Goal: Transaction & Acquisition: Book appointment/travel/reservation

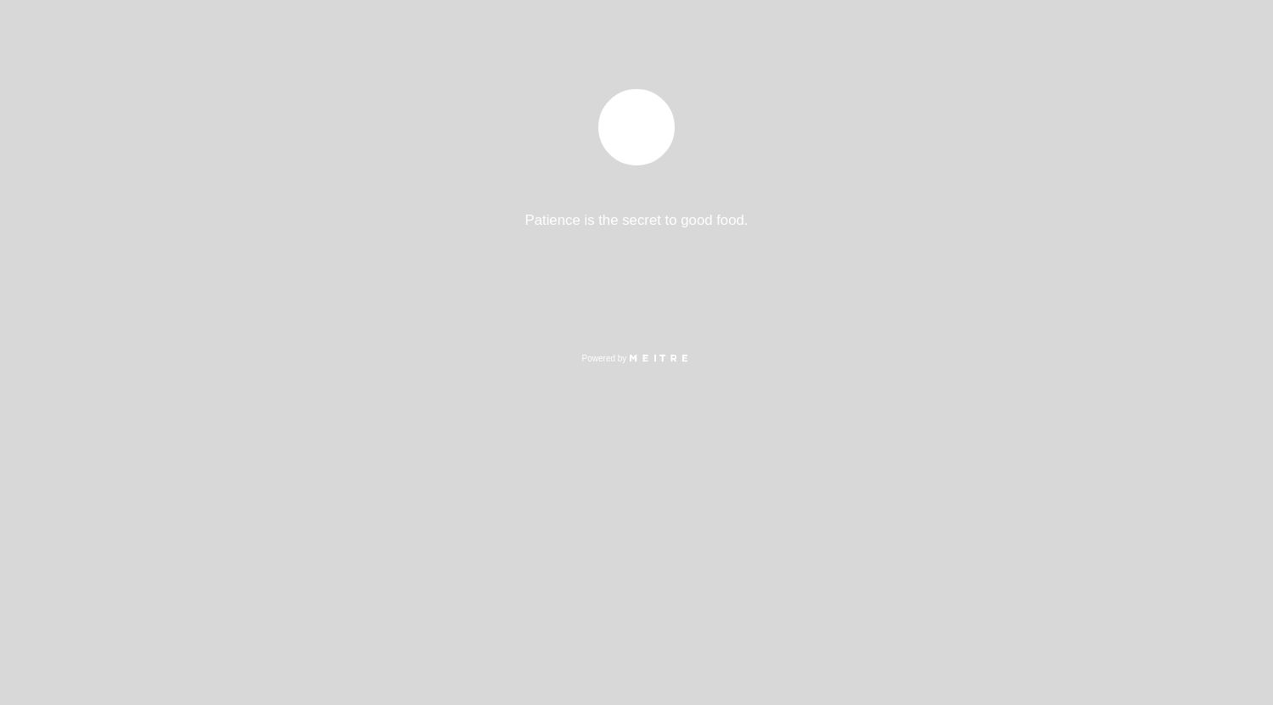
select select "es"
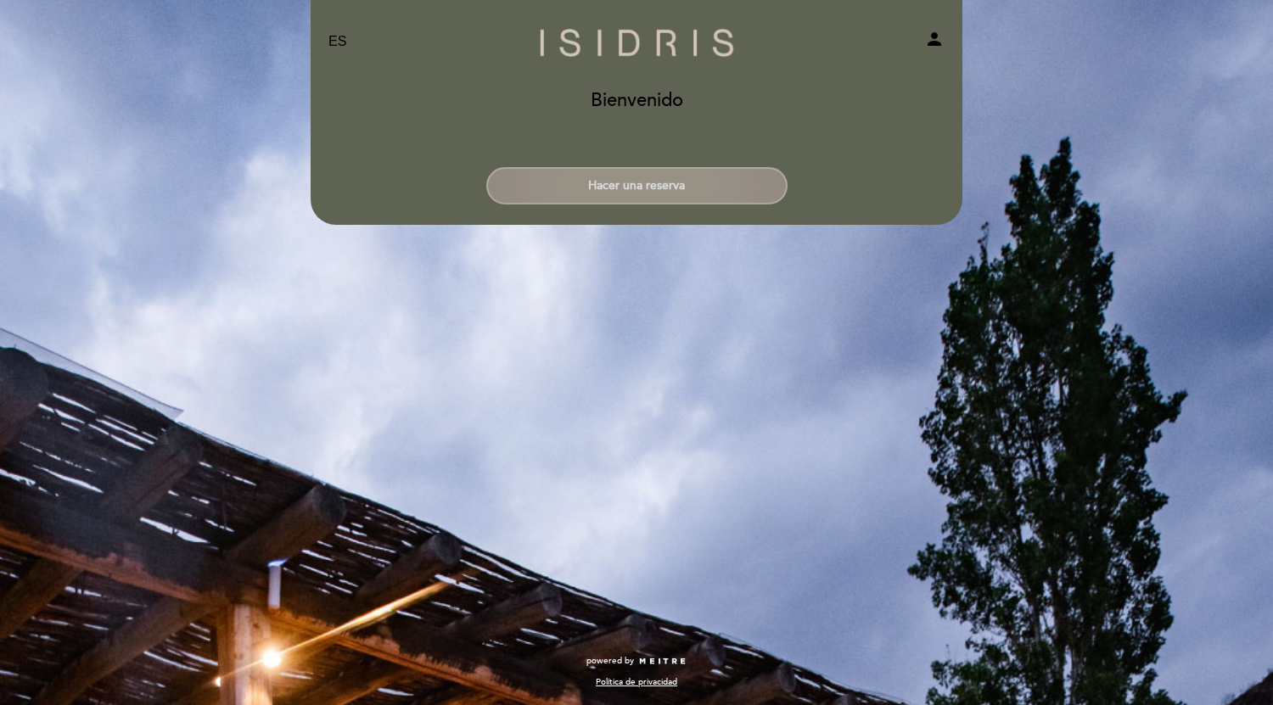
click at [677, 191] on button "Hacer una reserva" at bounding box center [636, 185] width 301 height 37
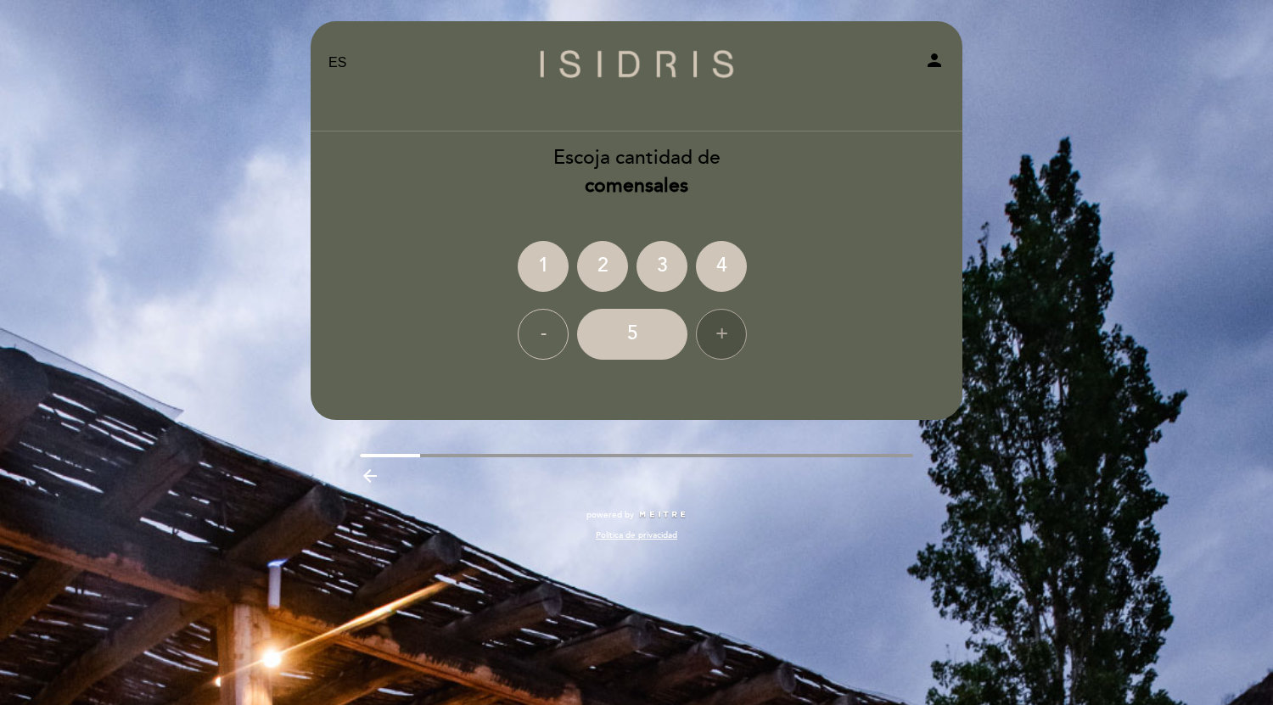
click at [713, 333] on div "+" at bounding box center [721, 334] width 51 height 51
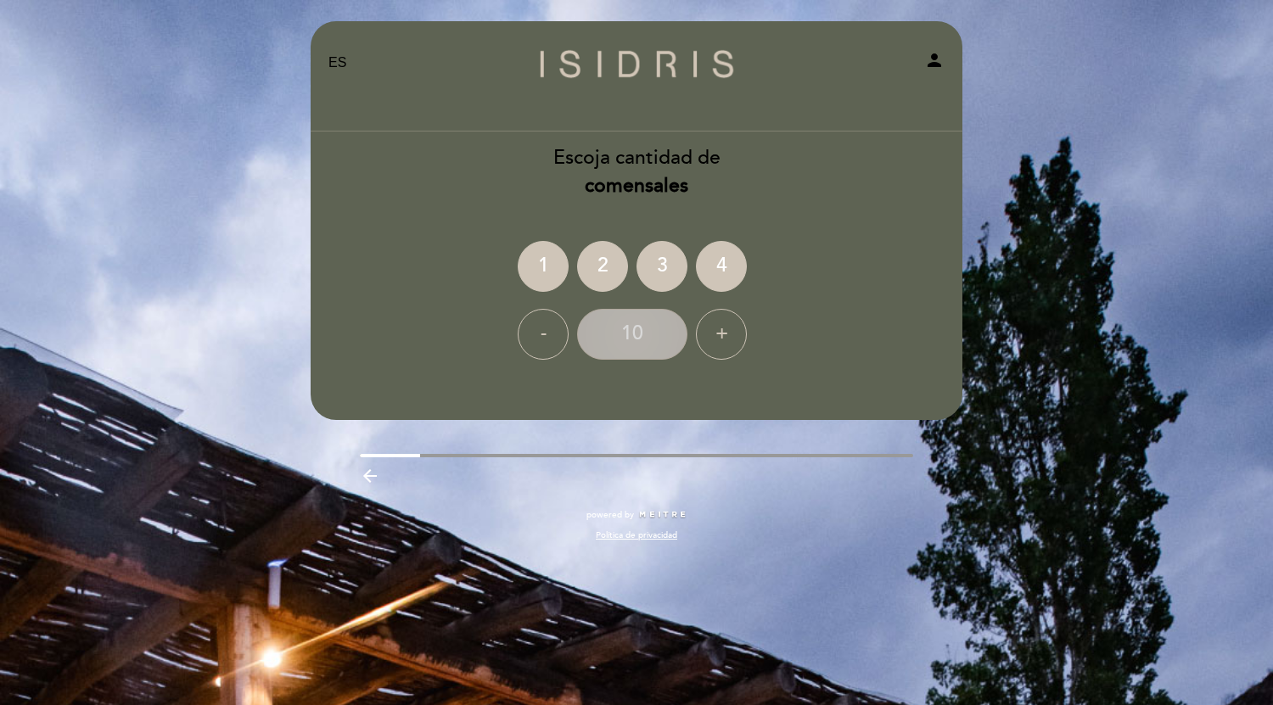
click at [643, 333] on div "10" at bounding box center [632, 334] width 110 height 51
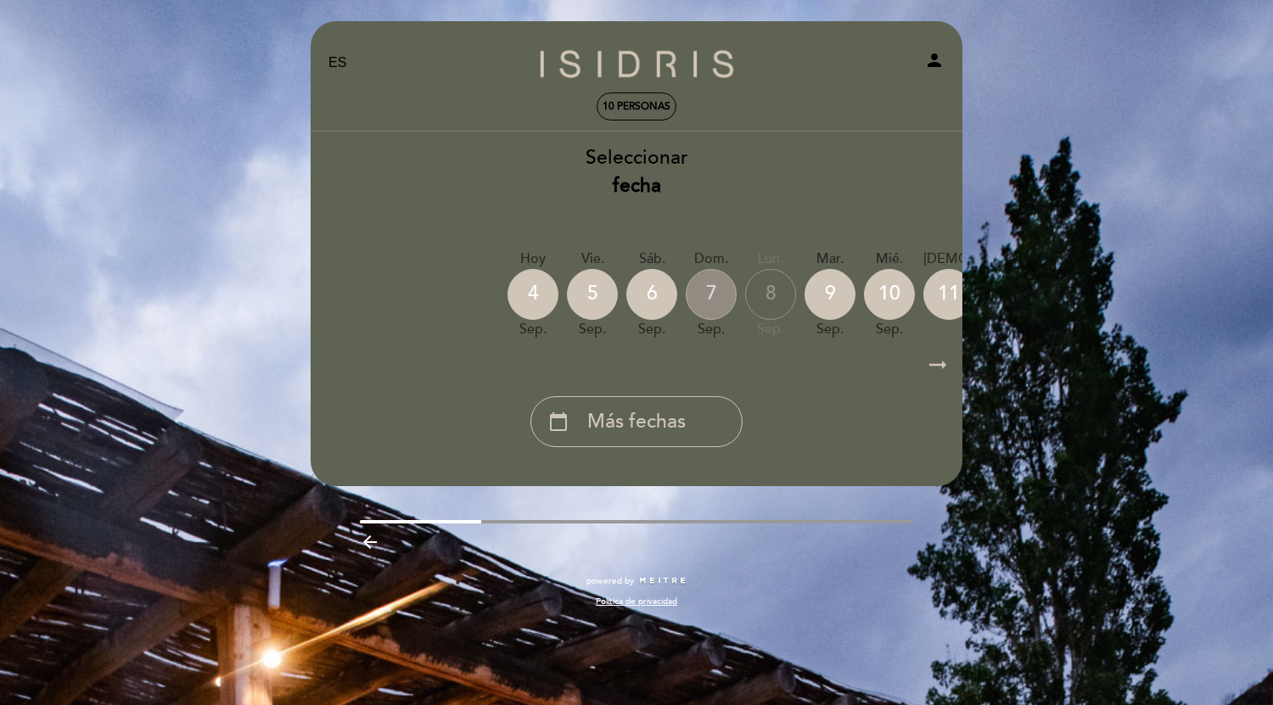
click at [709, 290] on div "7" at bounding box center [711, 294] width 51 height 51
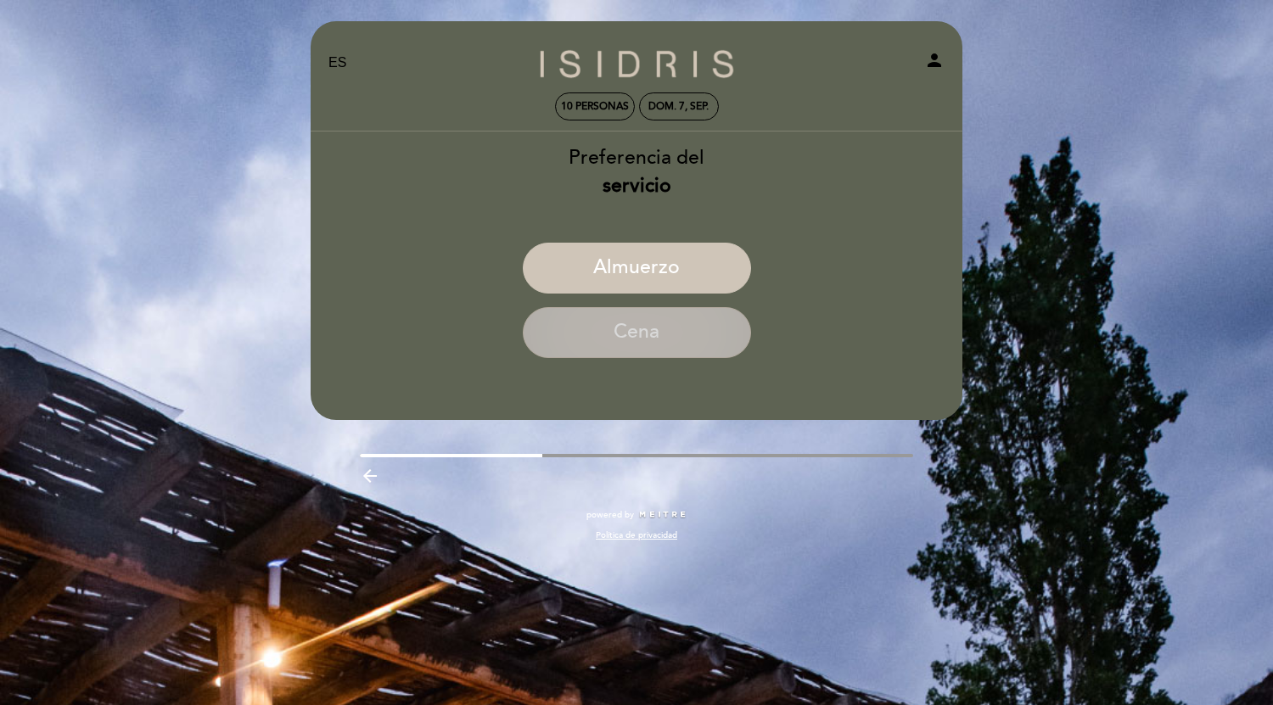
click at [712, 318] on button "Cena" at bounding box center [637, 332] width 228 height 51
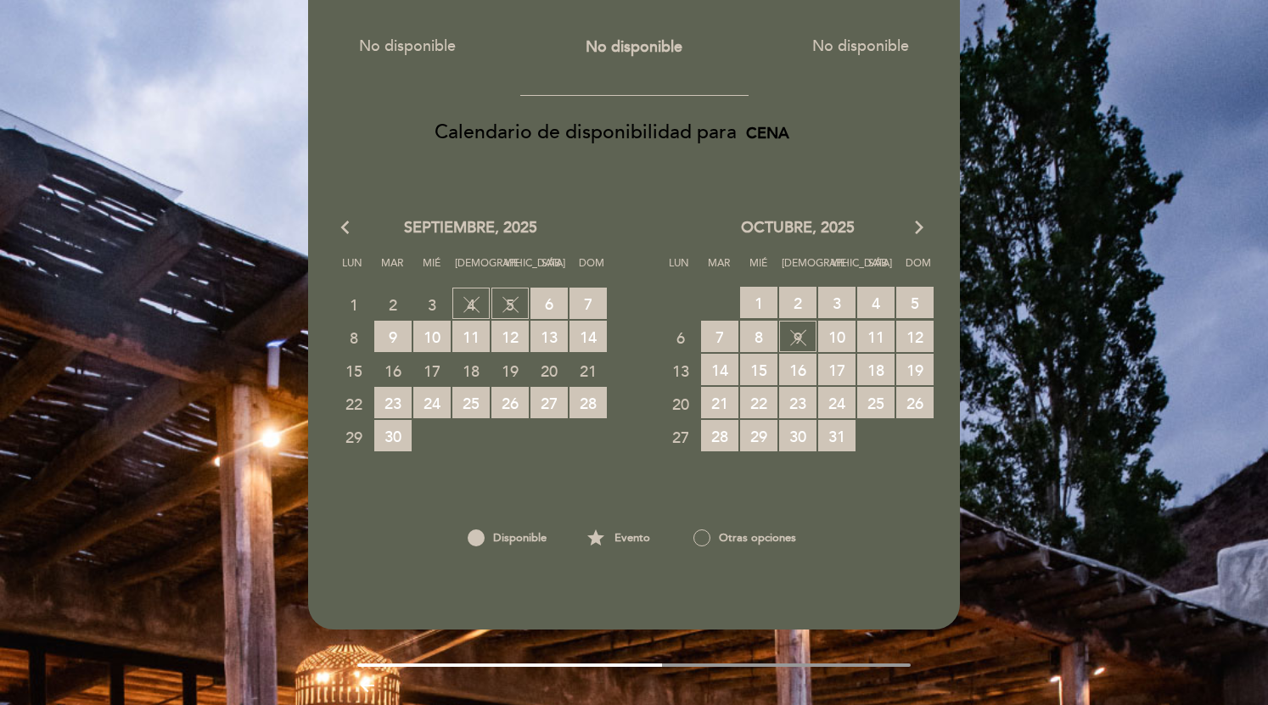
scroll to position [277, 0]
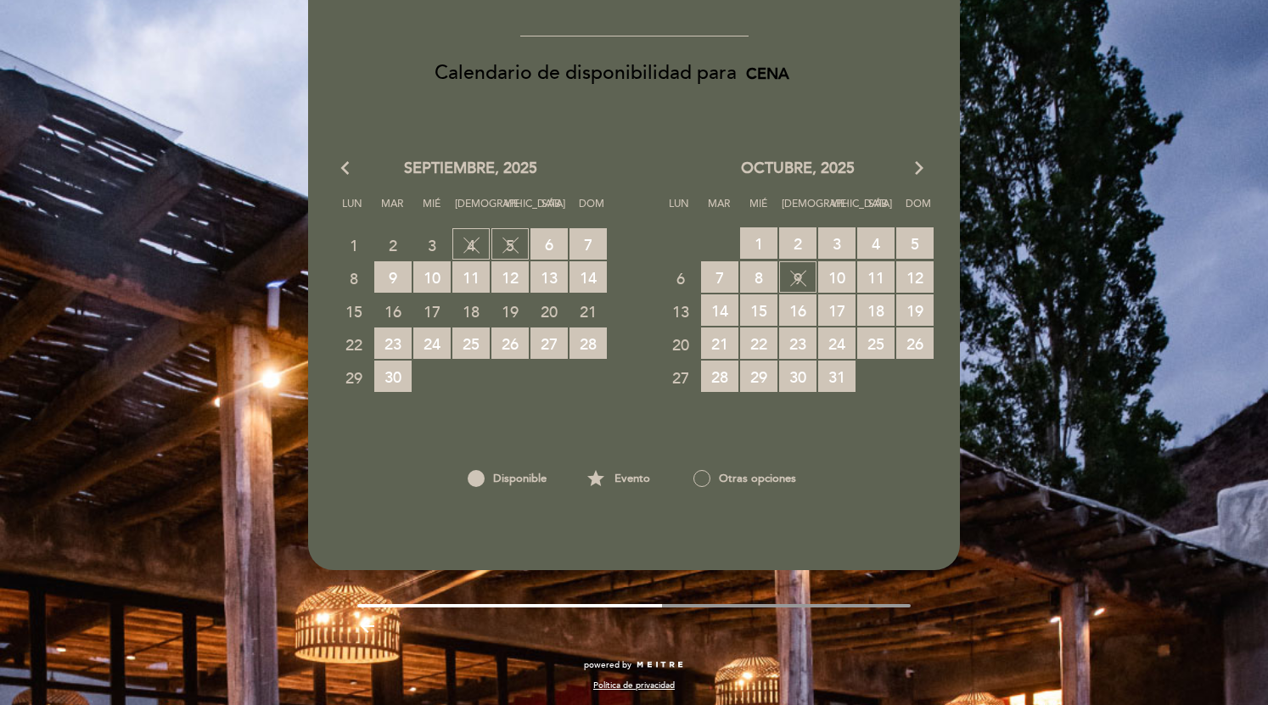
click at [700, 474] on div at bounding box center [701, 478] width 17 height 17
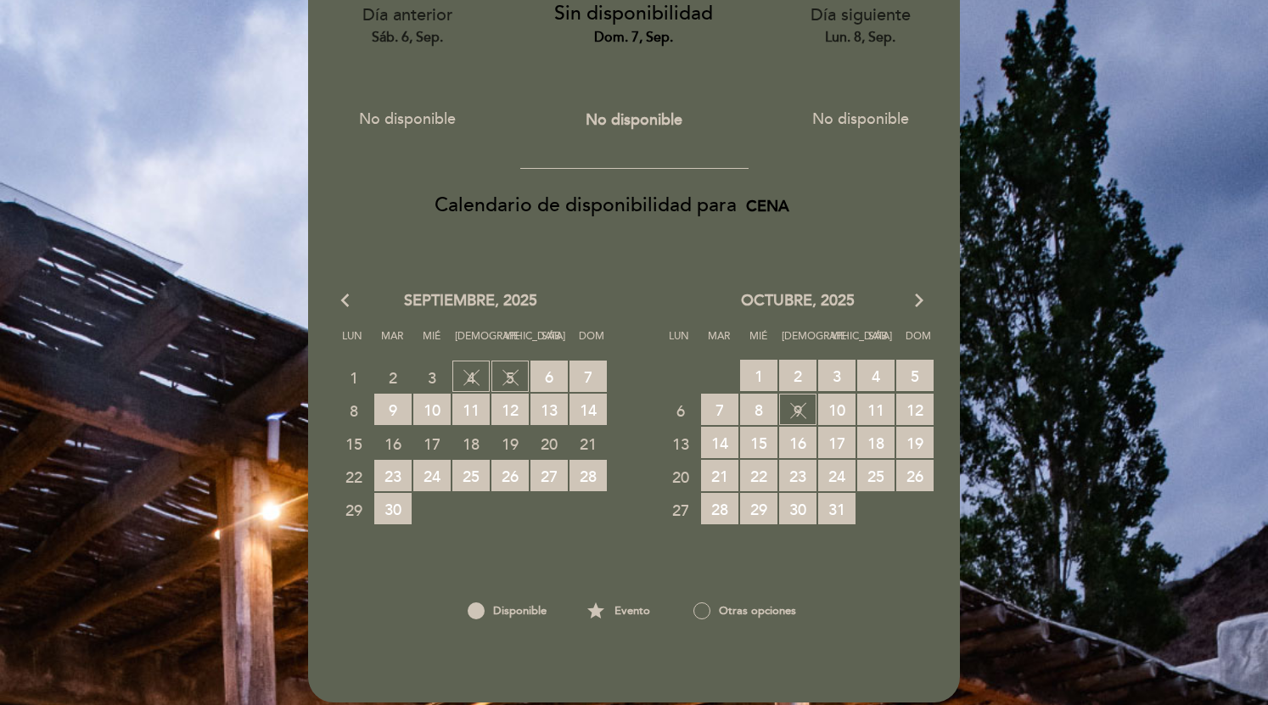
scroll to position [143, 0]
click at [591, 375] on span "7 RESERVAS DISPONIBLES" at bounding box center [587, 377] width 37 height 31
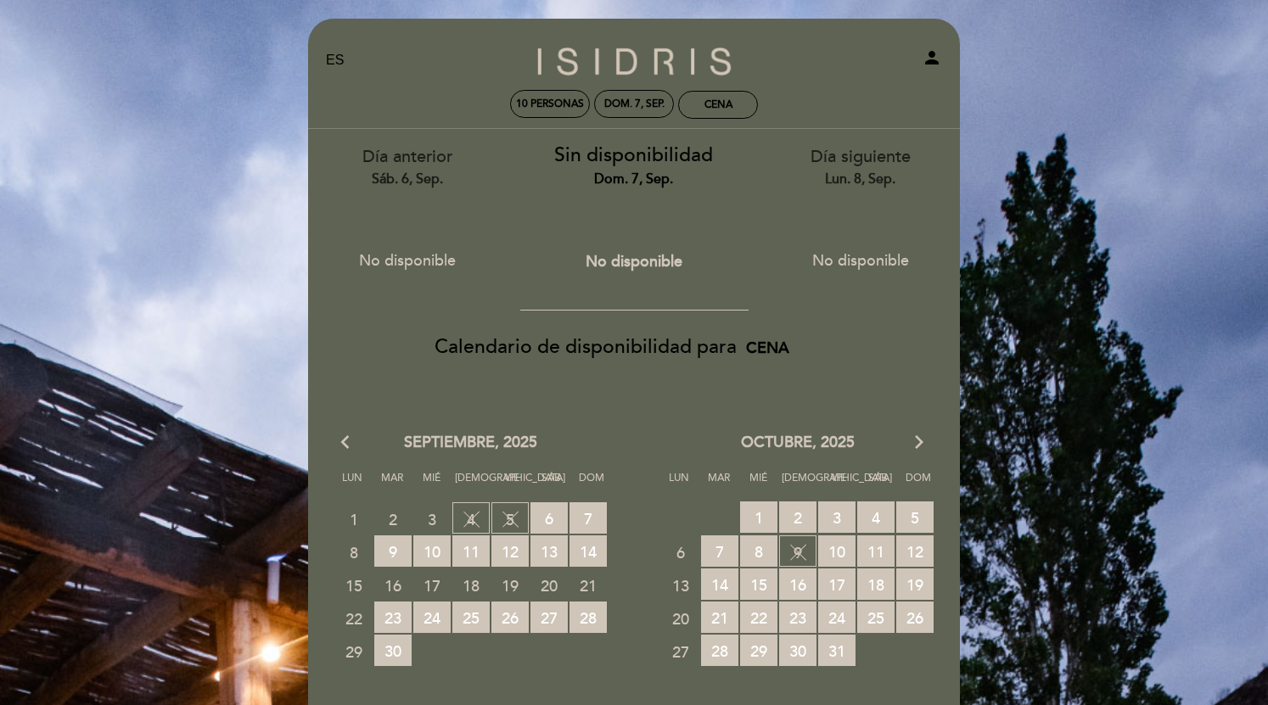
scroll to position [0, 0]
